Goal: Task Accomplishment & Management: Manage account settings

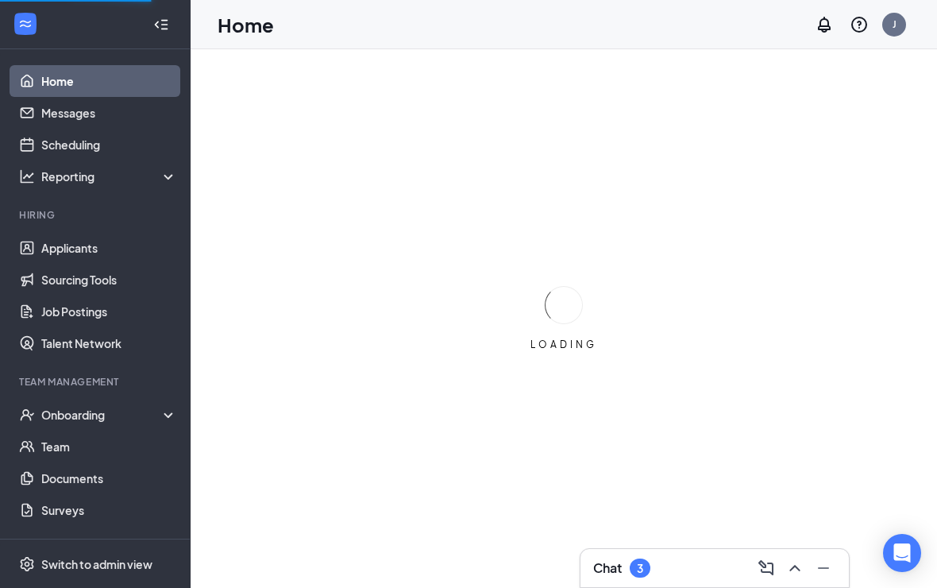
click at [110, 241] on link "Applicants" at bounding box center [109, 248] width 136 height 32
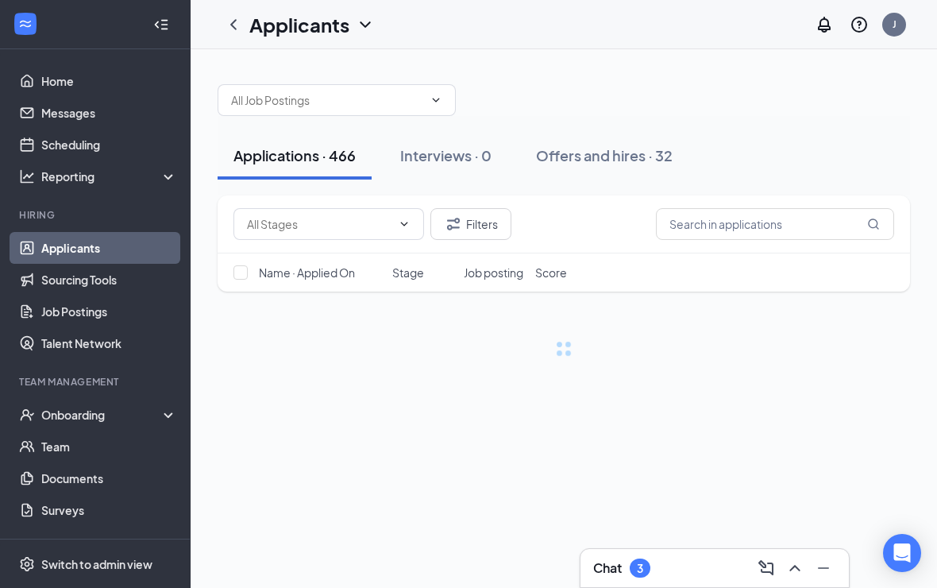
click at [422, 97] on input "text" at bounding box center [327, 99] width 192 height 17
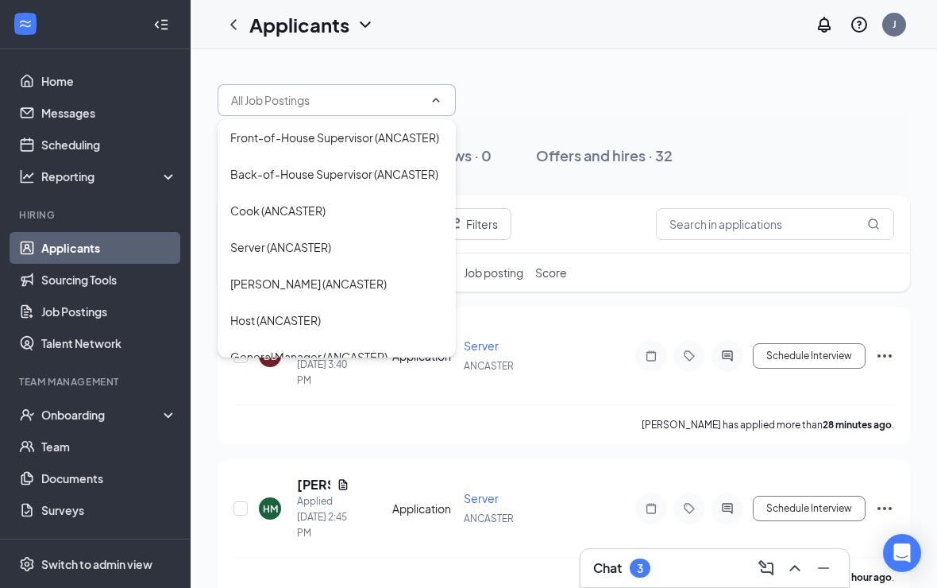
click at [357, 207] on div "Cook (ANCASTER)" at bounding box center [336, 210] width 213 height 17
type input "Cook (ANCASTER)"
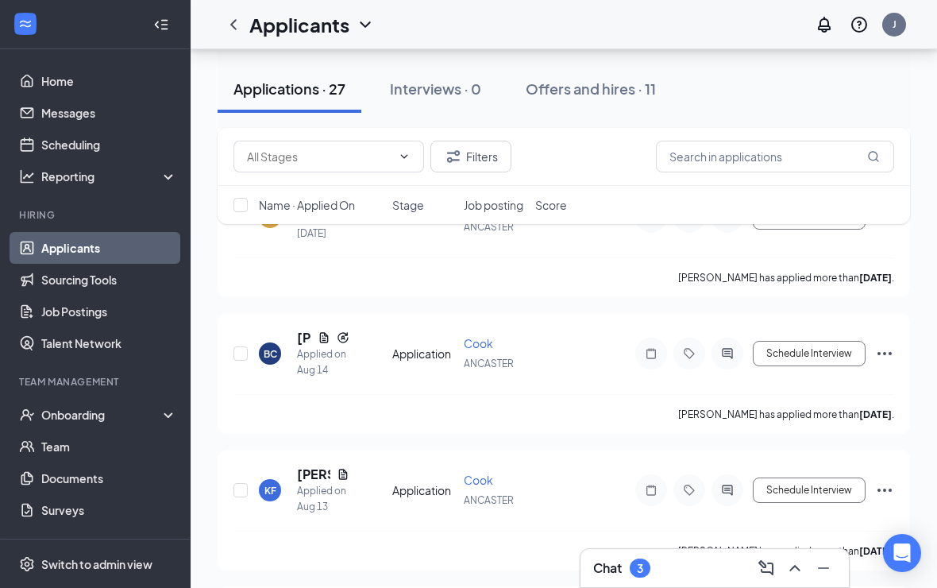
scroll to position [638, 0]
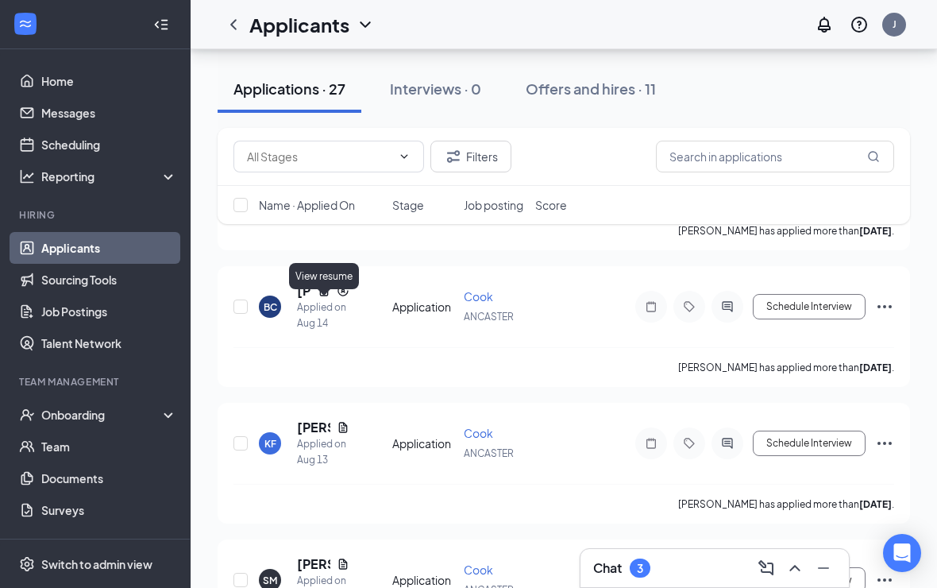
click at [323, 295] on icon "Document" at bounding box center [324, 290] width 9 height 10
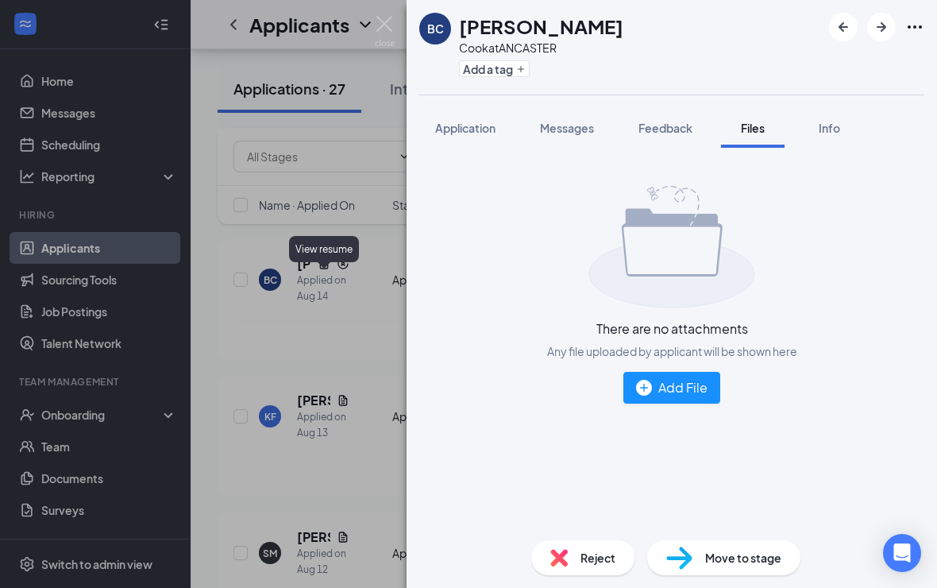
click at [479, 125] on span "Application" at bounding box center [465, 128] width 60 height 14
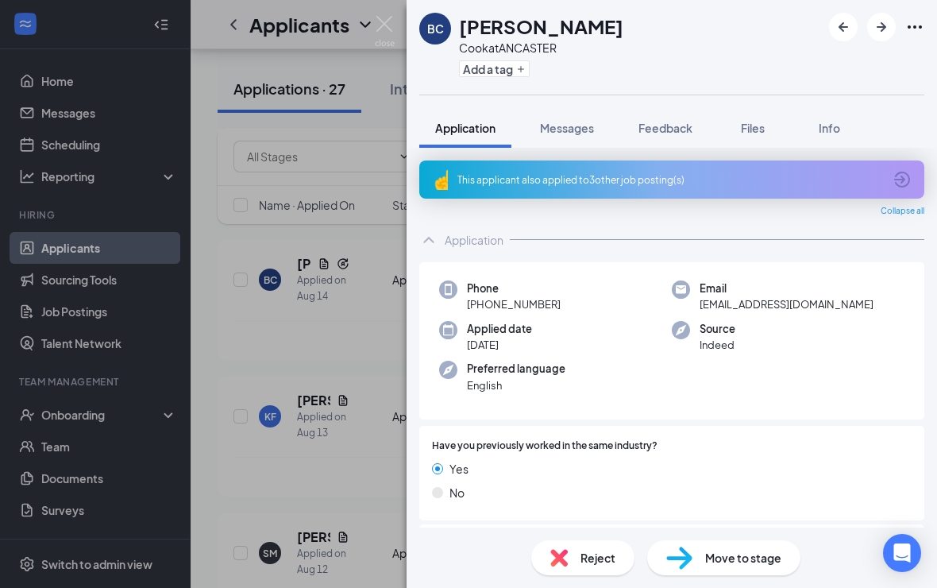
click at [757, 129] on span "Files" at bounding box center [753, 128] width 24 height 14
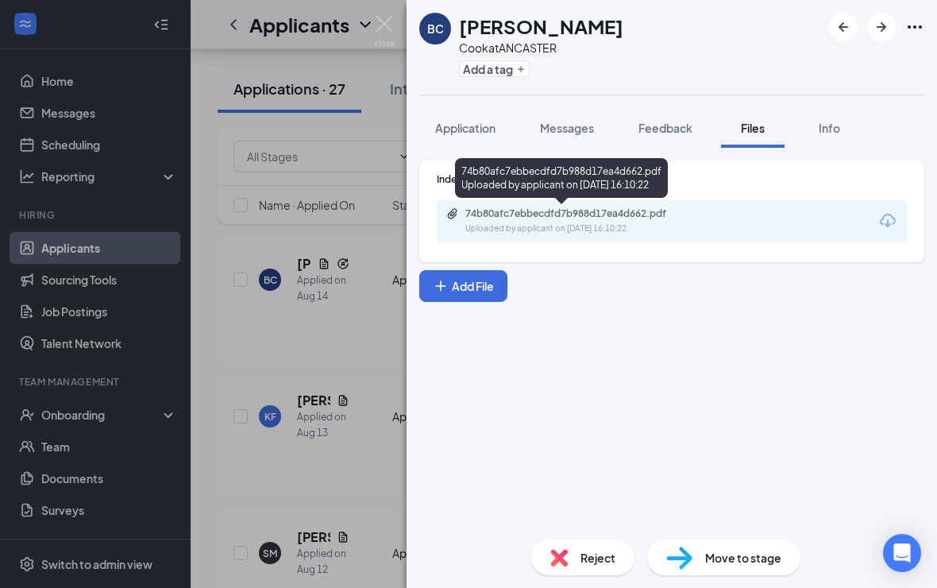
click at [667, 214] on div "74b80afc7ebbecdfd7b988d17ea4d662.pdf" at bounding box center [576, 213] width 222 height 13
